Goal: Transaction & Acquisition: Subscribe to service/newsletter

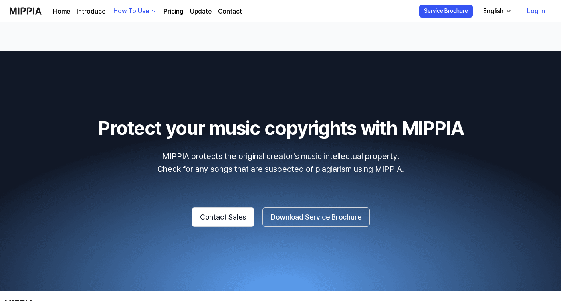
scroll to position [1335, 0]
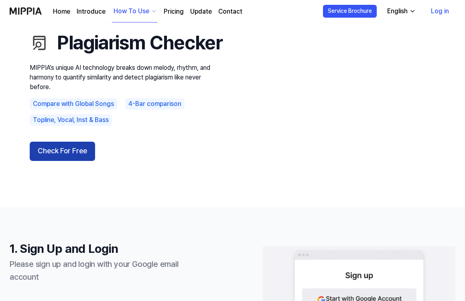
click at [59, 159] on button "Check For Free" at bounding box center [62, 151] width 65 height 19
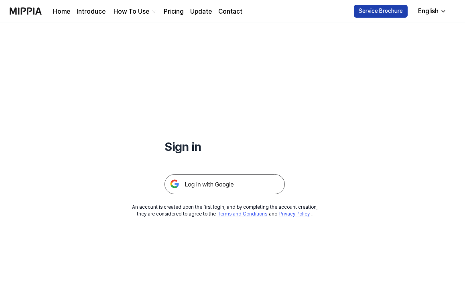
click at [380, 13] on button "Service Brochure" at bounding box center [381, 11] width 54 height 13
click at [172, 10] on link "Pricing" at bounding box center [174, 12] width 20 height 10
click at [167, 10] on link "Pricing" at bounding box center [174, 12] width 20 height 10
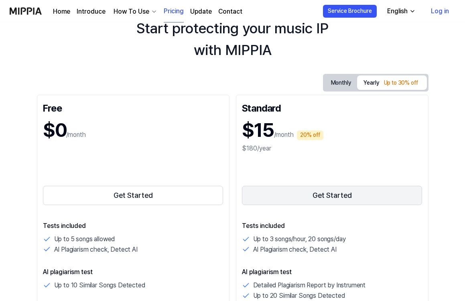
scroll to position [37, 0]
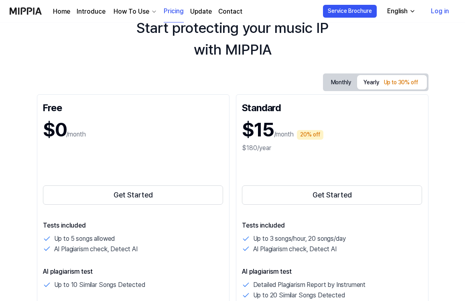
click at [337, 85] on button "Monthly" at bounding box center [340, 82] width 33 height 12
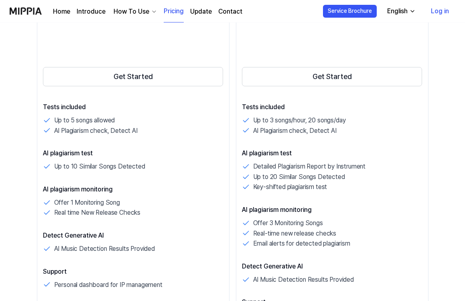
scroll to position [158, 0]
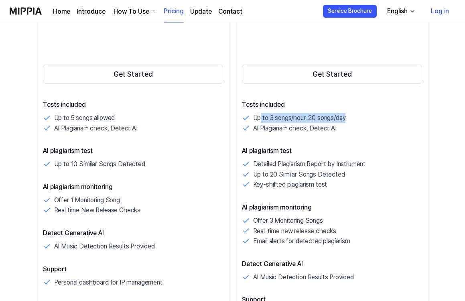
drag, startPoint x: 260, startPoint y: 120, endPoint x: 347, endPoint y: 118, distance: 87.4
click at [346, 118] on p "Up to 3 songs/hour, 20 songs/day" at bounding box center [299, 118] width 93 height 10
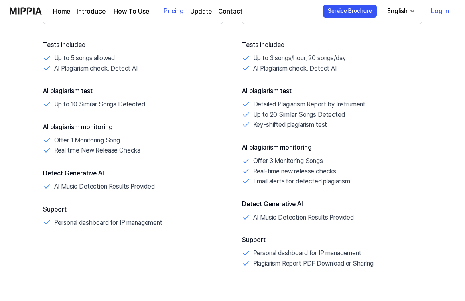
scroll to position [218, 0]
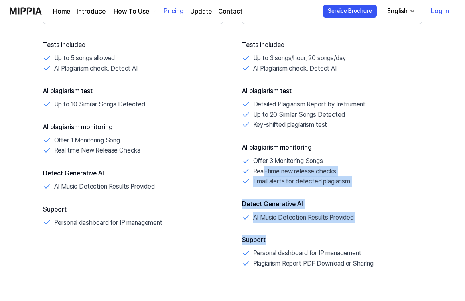
drag, startPoint x: 263, startPoint y: 169, endPoint x: 325, endPoint y: 237, distance: 91.7
click at [325, 237] on div "Tests included Up to 3 songs/hour, 20 songs/day AI Plagiarism check, Detect AI …" at bounding box center [332, 154] width 180 height 228
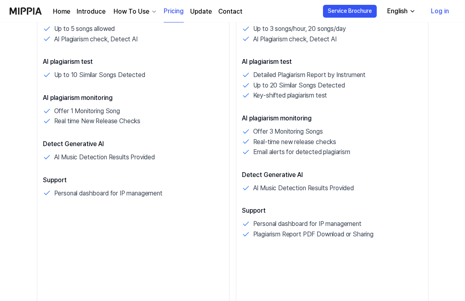
click at [323, 238] on div "Standard $20 /month Get Started Tests included Up to 3 songs/hour, 20 songs/day…" at bounding box center [332, 99] width 192 height 428
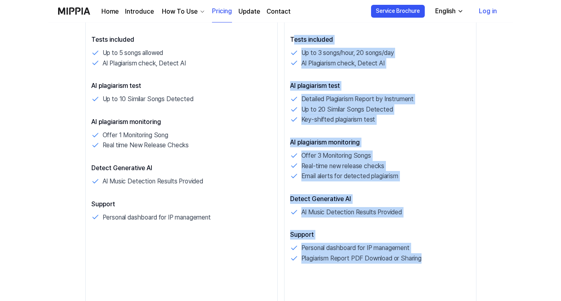
scroll to position [230, 0]
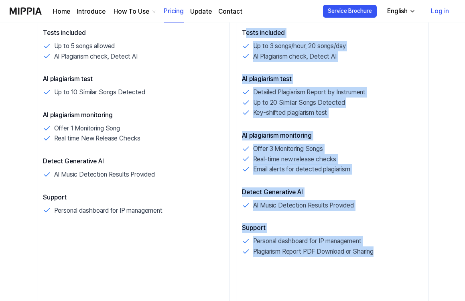
drag, startPoint x: 243, startPoint y: 86, endPoint x: 381, endPoint y: 249, distance: 213.6
click at [381, 249] on div "Tests included Up to 3 songs/hour, 20 songs/day AI Plagiarism check, Detect AI …" at bounding box center [332, 142] width 180 height 228
copy div "ests included Up to 3 songs/hour, 20 songs/day AI Plagiarism check, Detect AI A…"
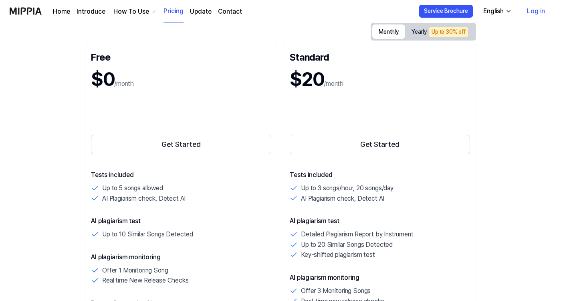
scroll to position [83, 0]
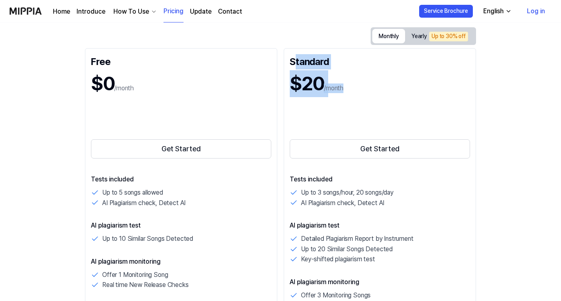
drag, startPoint x: 294, startPoint y: 62, endPoint x: 354, endPoint y: 89, distance: 66.2
click at [354, 89] on div "Standard $20 /month Get Started Tests included Up to 3 songs/hour, 20 songs/day…" at bounding box center [380, 262] width 192 height 428
click at [352, 89] on div "$20 /month" at bounding box center [380, 83] width 180 height 27
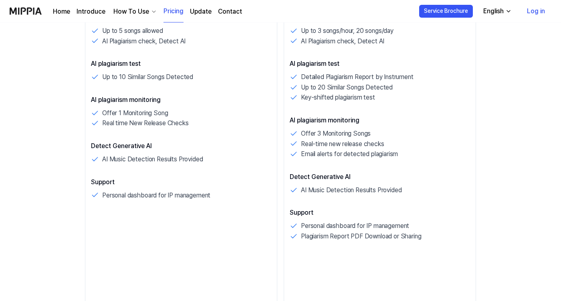
scroll to position [245, 0]
drag, startPoint x: 301, startPoint y: 86, endPoint x: 314, endPoint y: 87, distance: 13.7
click at [314, 87] on div "Up to 20 Similar Songs Detected" at bounding box center [380, 87] width 180 height 10
click at [314, 87] on p "Up to 20 Similar Songs Detected" at bounding box center [347, 87] width 92 height 10
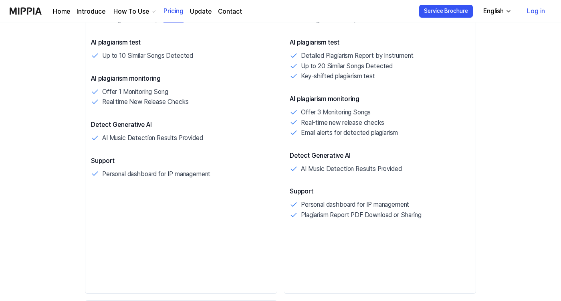
scroll to position [273, 0]
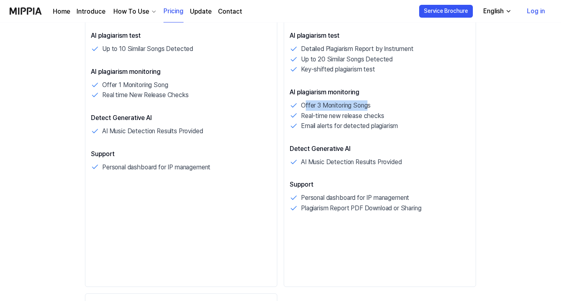
drag, startPoint x: 306, startPoint y: 103, endPoint x: 370, endPoint y: 105, distance: 64.2
click at [370, 105] on p "Offer 3 Monitoring Songs" at bounding box center [336, 105] width 70 height 10
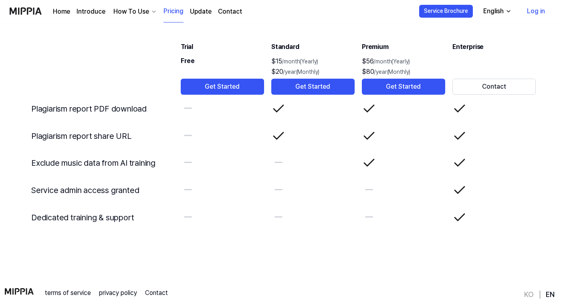
scroll to position [1841, 0]
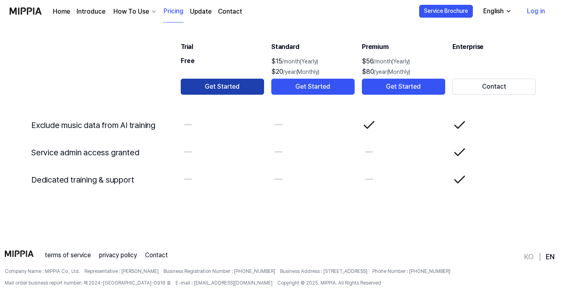
click at [220, 85] on button "Get Started" at bounding box center [222, 87] width 83 height 16
click at [215, 81] on button "Get Started" at bounding box center [222, 87] width 83 height 16
